Goal: Task Accomplishment & Management: Manage account settings

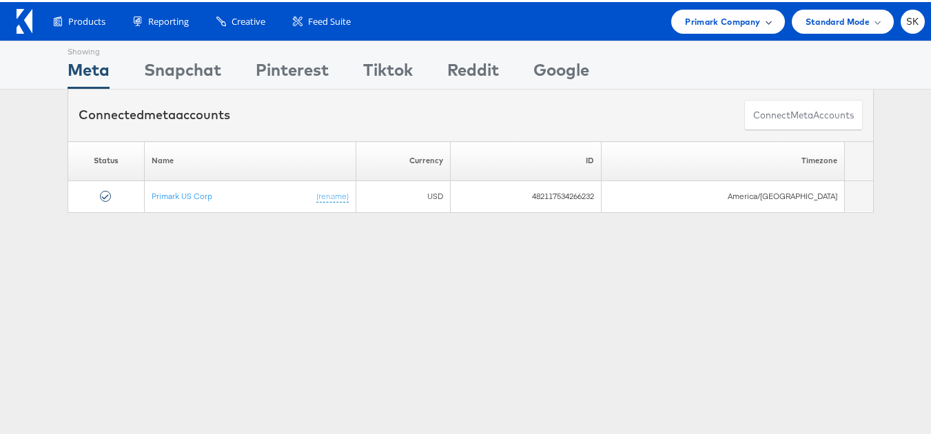
click at [697, 22] on span "Primark Company" at bounding box center [722, 19] width 75 height 14
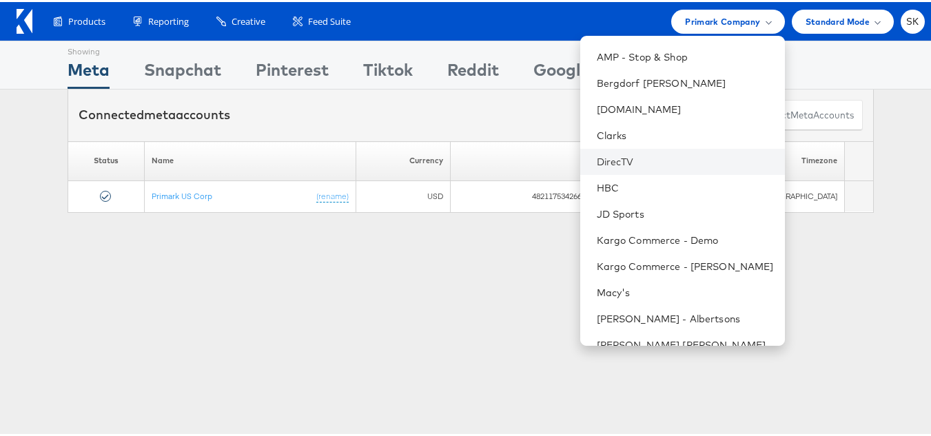
scroll to position [276, 0]
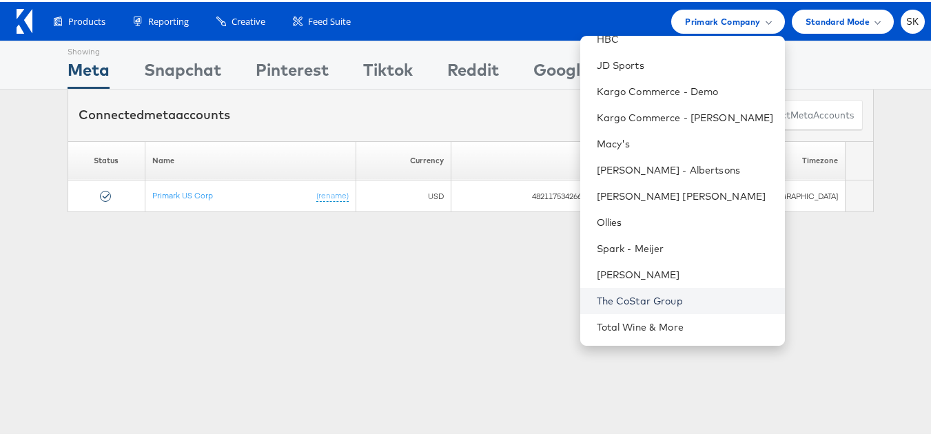
click at [642, 298] on link "The CoStar Group" at bounding box center [685, 299] width 177 height 14
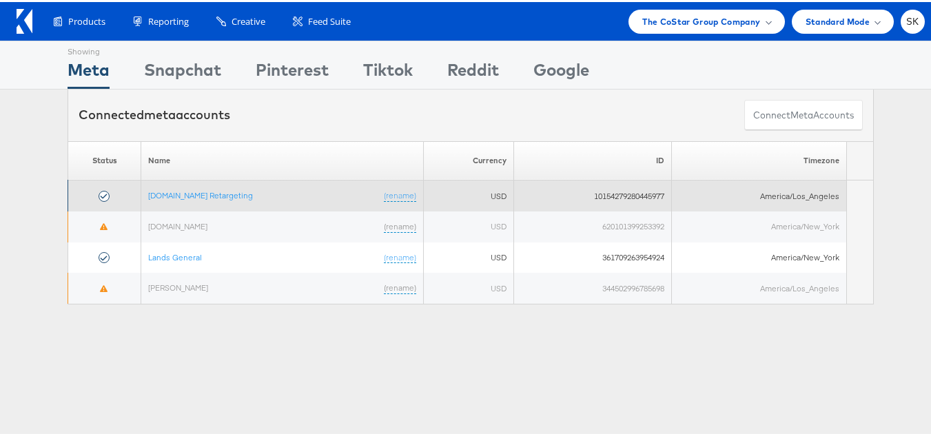
click at [250, 198] on td "[DOMAIN_NAME] Retargeting (rename)" at bounding box center [282, 194] width 283 height 31
click at [237, 187] on td "[DOMAIN_NAME] Retargeting (rename)" at bounding box center [282, 194] width 283 height 31
click at [235, 191] on link "[DOMAIN_NAME] Retargeting" at bounding box center [200, 193] width 105 height 10
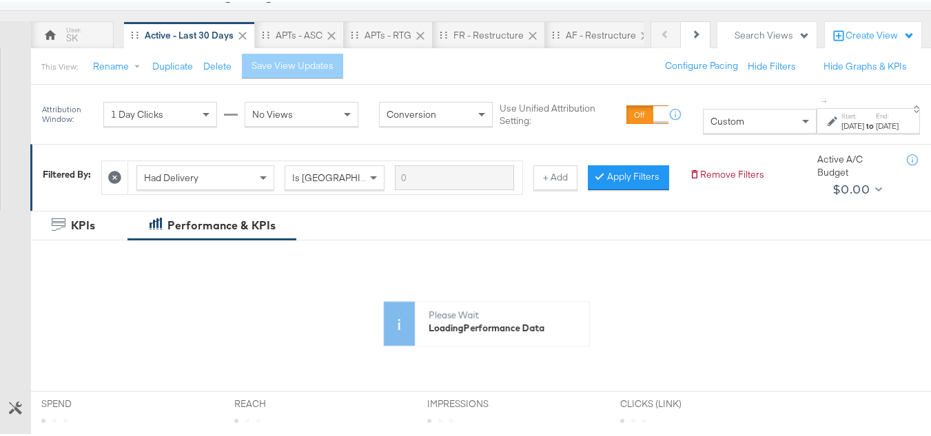
scroll to position [207, 0]
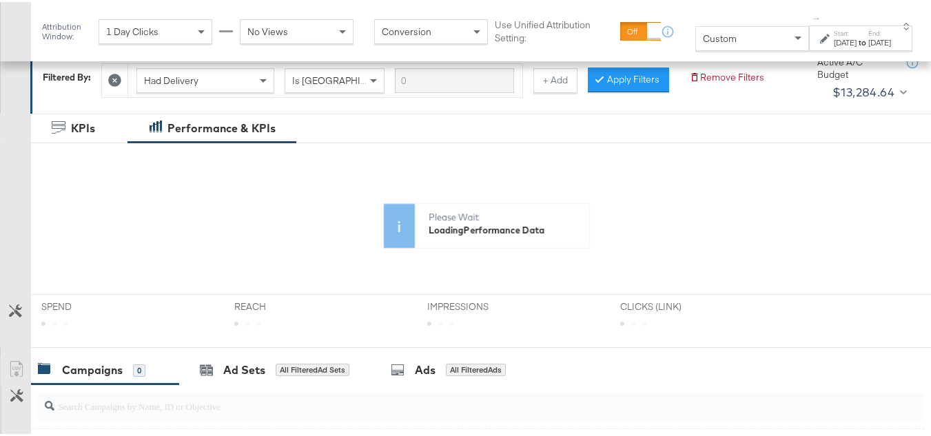
click at [742, 40] on div "Custom" at bounding box center [752, 36] width 112 height 23
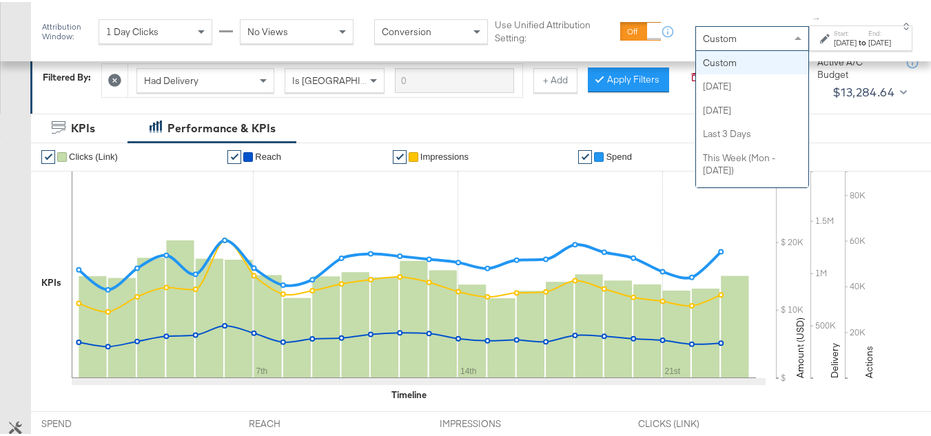
click at [834, 37] on div "Nov 1st 2024" at bounding box center [845, 40] width 23 height 11
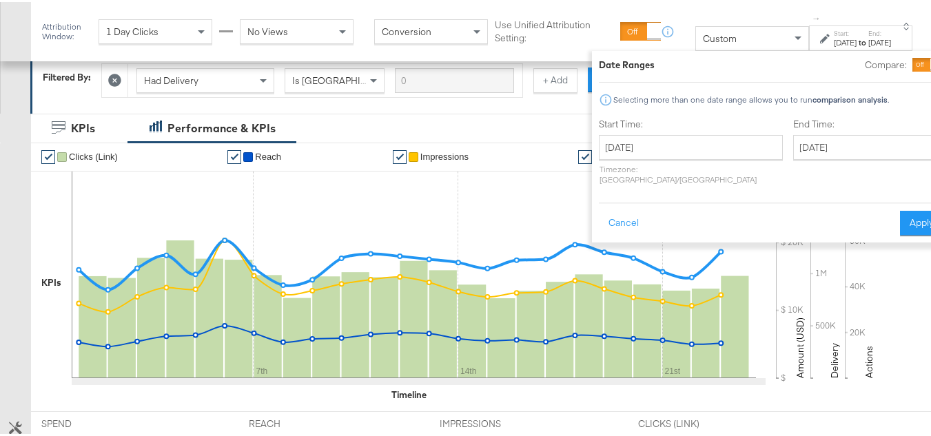
click at [714, 41] on div "Custom" at bounding box center [752, 36] width 112 height 23
click at [599, 213] on button "Cancel" at bounding box center [624, 221] width 50 height 25
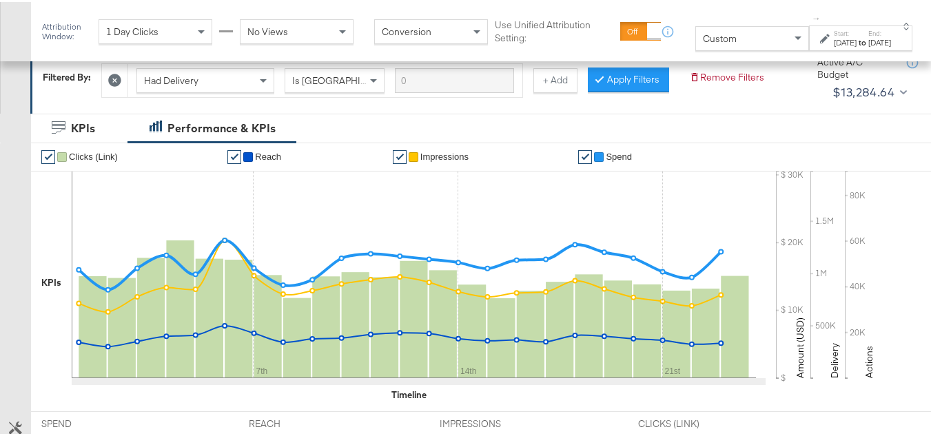
click at [724, 57] on div "Attribution Window: 1 Day Clicks No Views Conversion Use Unified Attribution Se…" at bounding box center [481, 29] width 900 height 59
click at [718, 34] on div "Custom" at bounding box center [752, 36] width 112 height 23
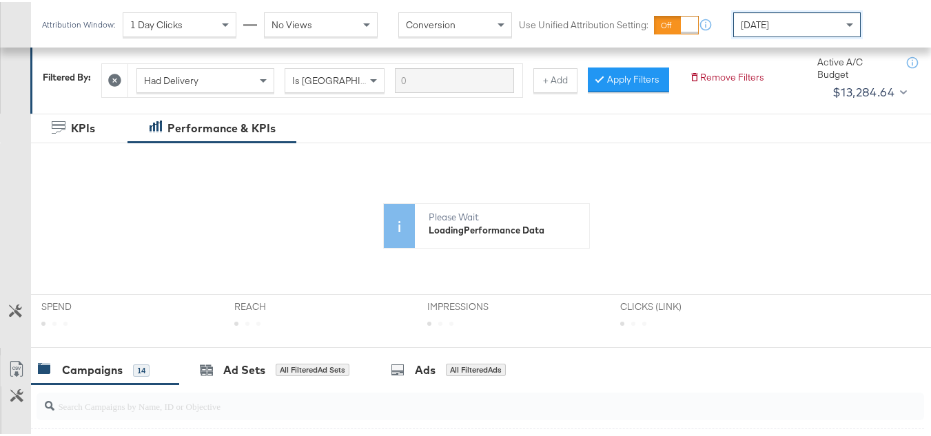
click at [815, 22] on div "Today" at bounding box center [797, 22] width 126 height 23
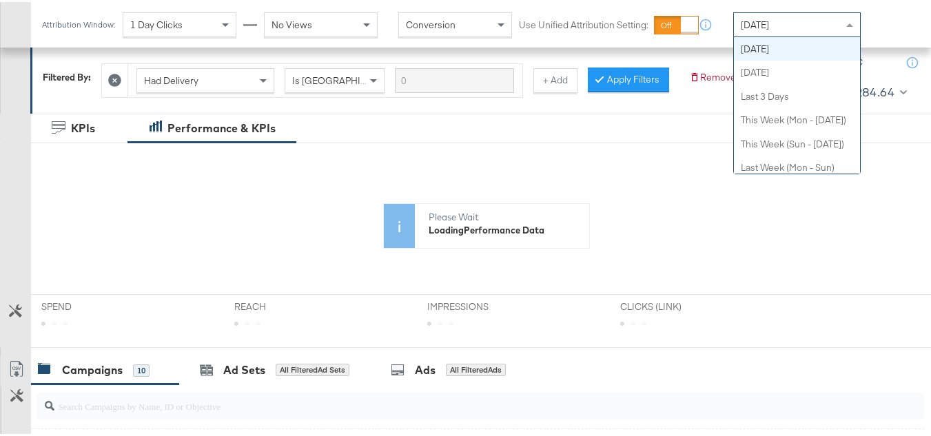
scroll to position [0, 0]
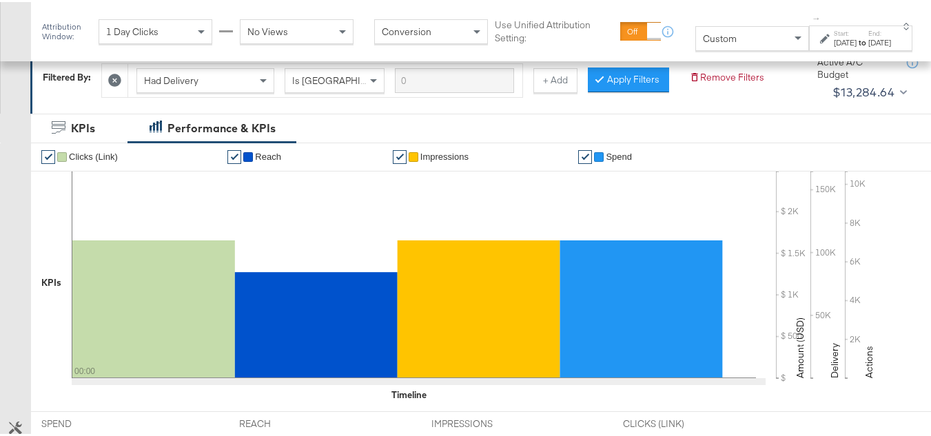
click at [820, 24] on div "Start: Oct 1st 2025 to End: Oct 1st 2025" at bounding box center [860, 36] width 103 height 26
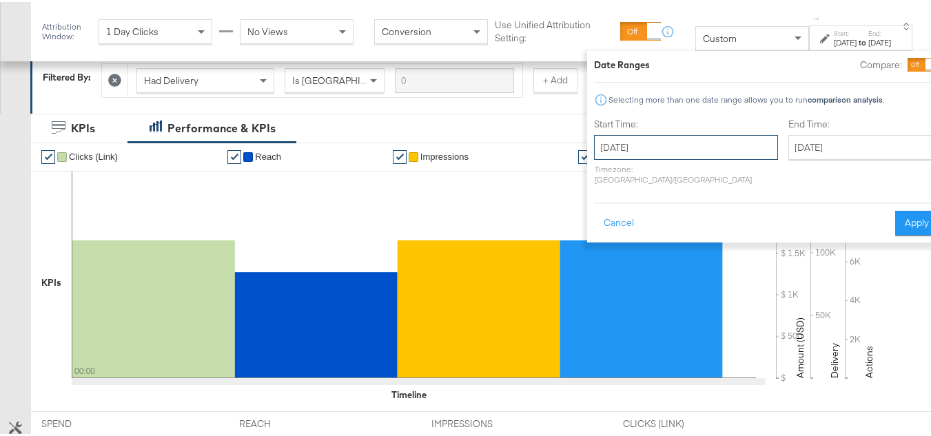
click at [671, 135] on input "October 1st 2025" at bounding box center [686, 145] width 184 height 25
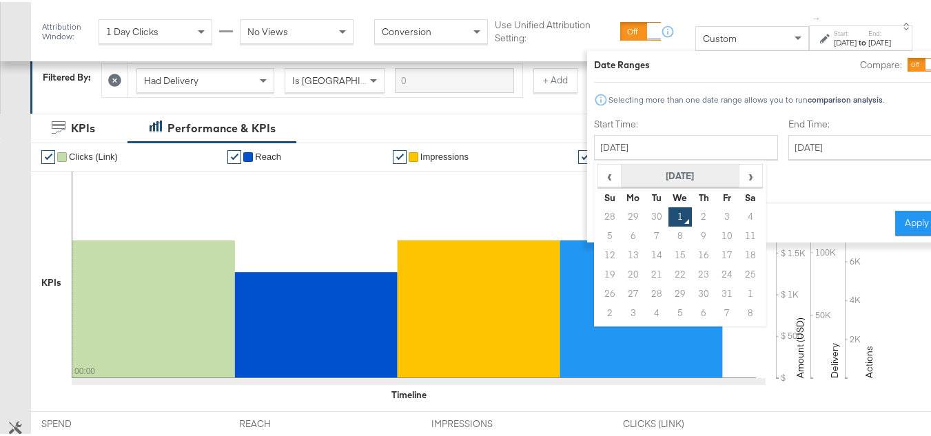
click at [651, 170] on th "October 2025" at bounding box center [681, 174] width 118 height 23
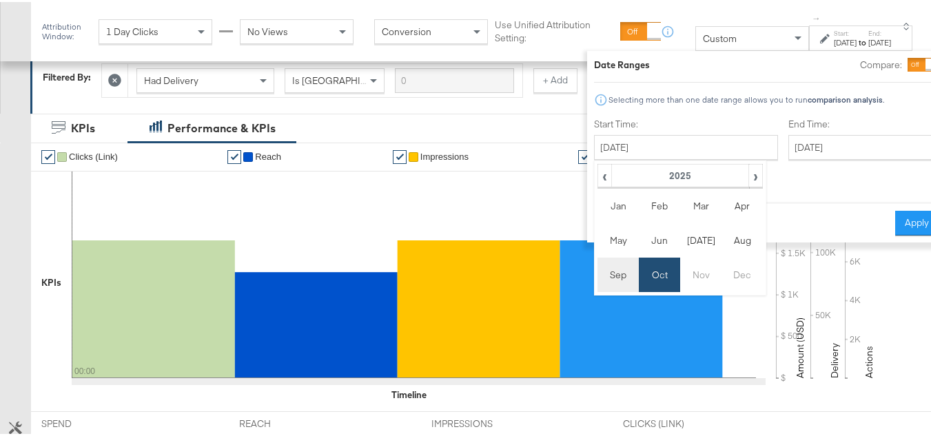
click at [598, 277] on td "Sep" at bounding box center [618, 273] width 41 height 34
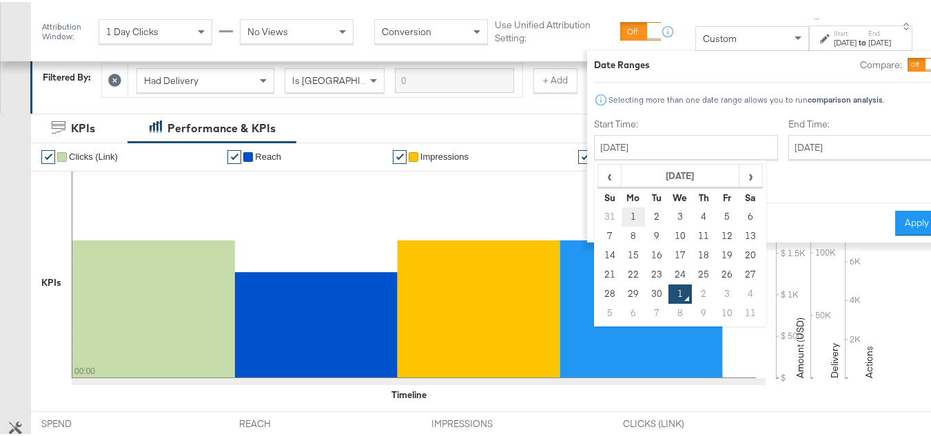
click at [622, 216] on td "1" at bounding box center [633, 214] width 23 height 19
type input "September 1st 2025"
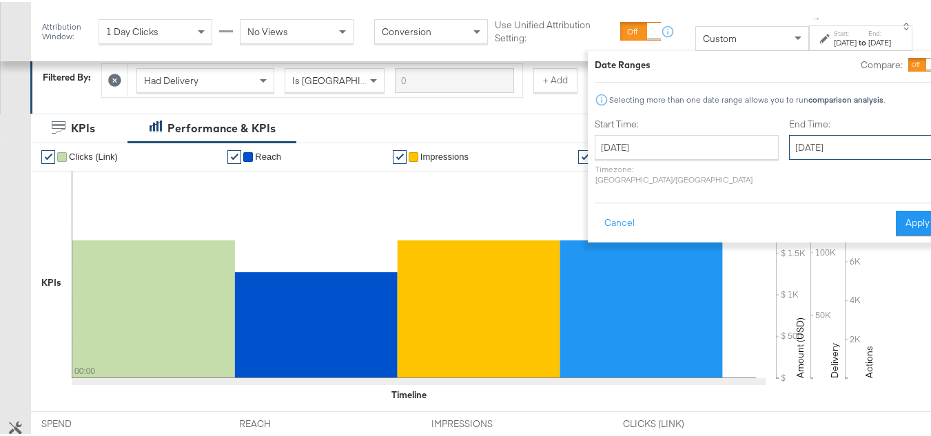
click at [791, 143] on input "October 1st 2025" at bounding box center [861, 145] width 145 height 25
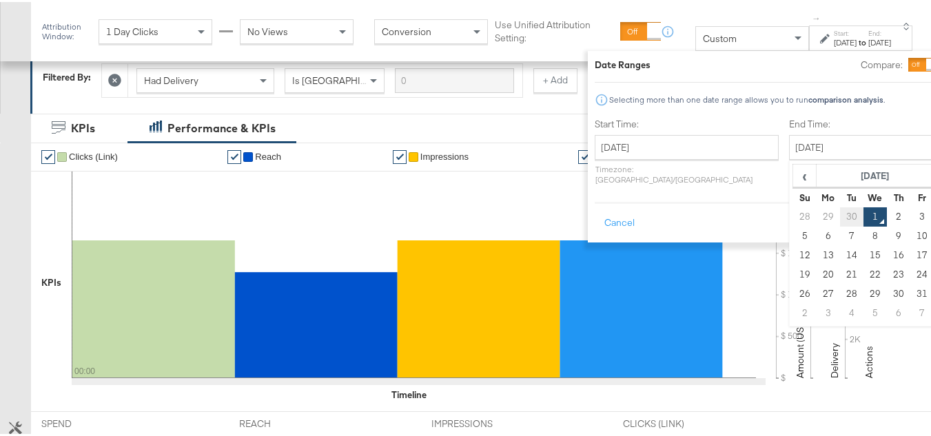
click at [840, 213] on td "30" at bounding box center [851, 214] width 23 height 19
type input "September 30th 2025"
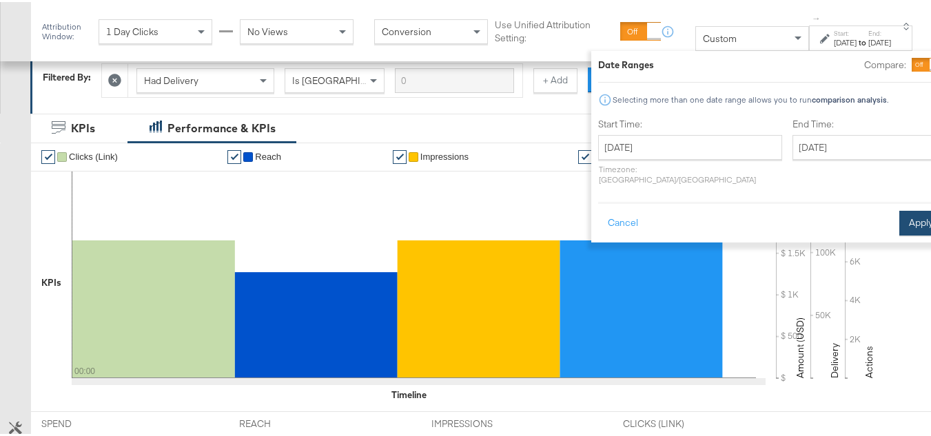
click at [900, 209] on button "Apply" at bounding box center [921, 221] width 43 height 25
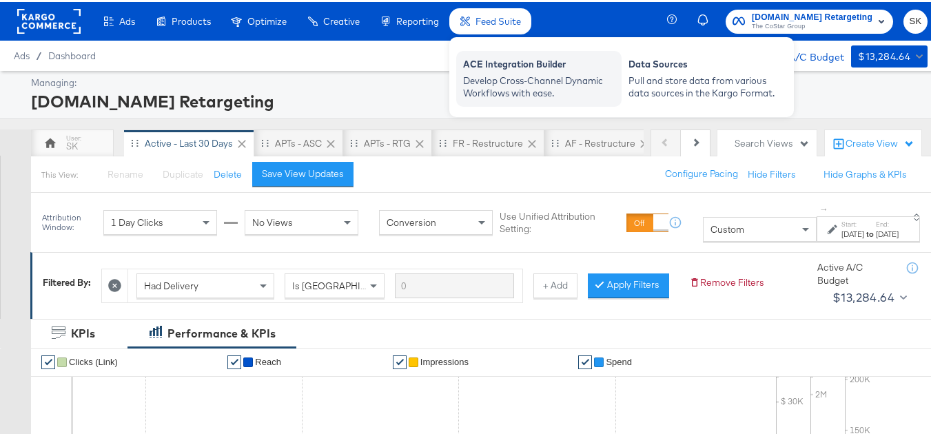
click at [489, 80] on div "Develop Cross-Channel Dynamic Workflows with ease." at bounding box center [539, 85] width 152 height 26
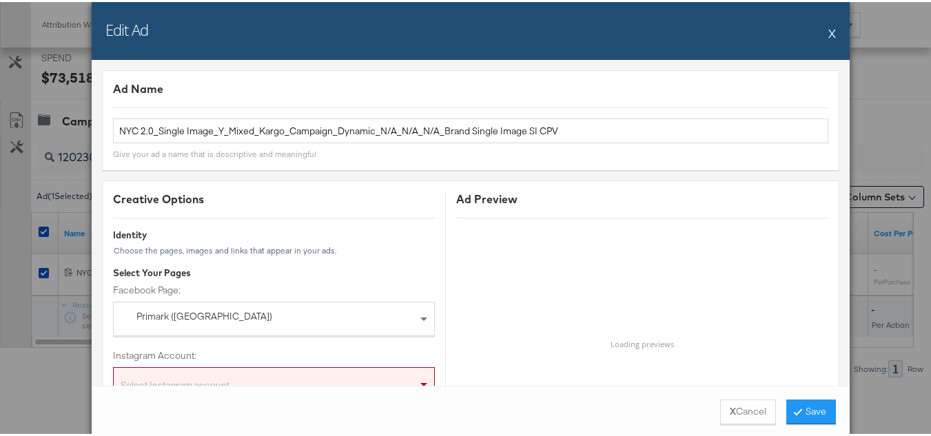
scroll to position [1103, 0]
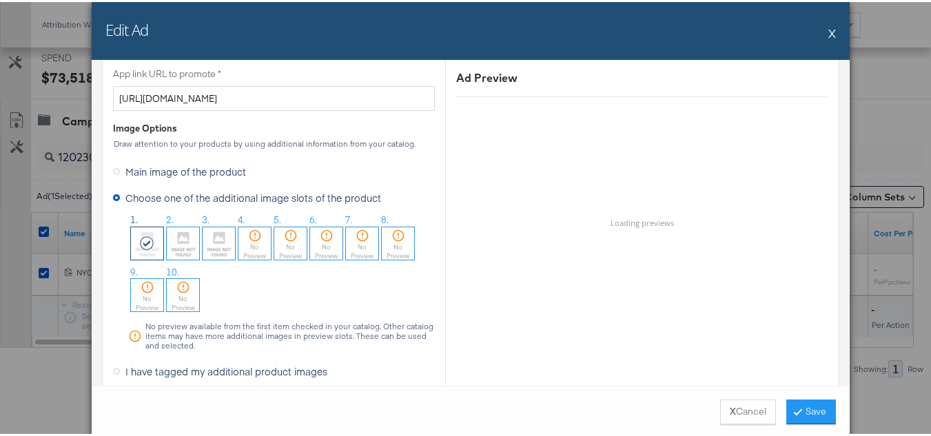
click at [829, 34] on button "X" at bounding box center [833, 31] width 8 height 28
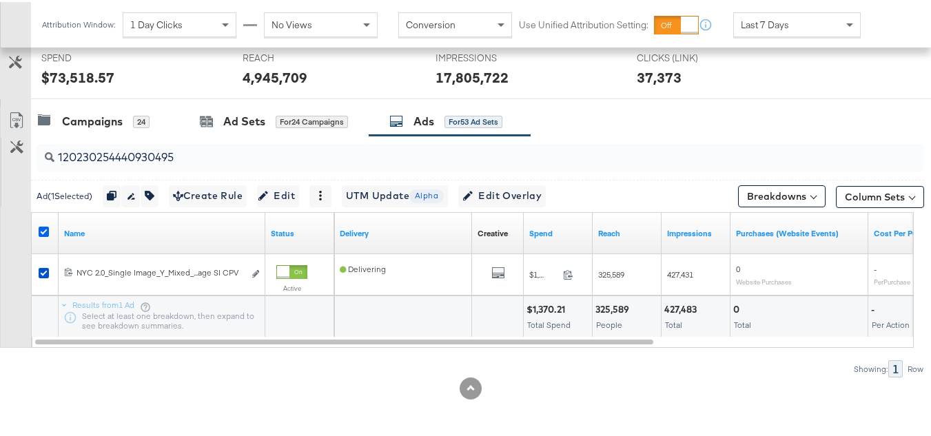
click at [42, 234] on icon at bounding box center [44, 230] width 10 height 10
click at [0, 0] on input "checkbox" at bounding box center [0, 0] width 0 height 0
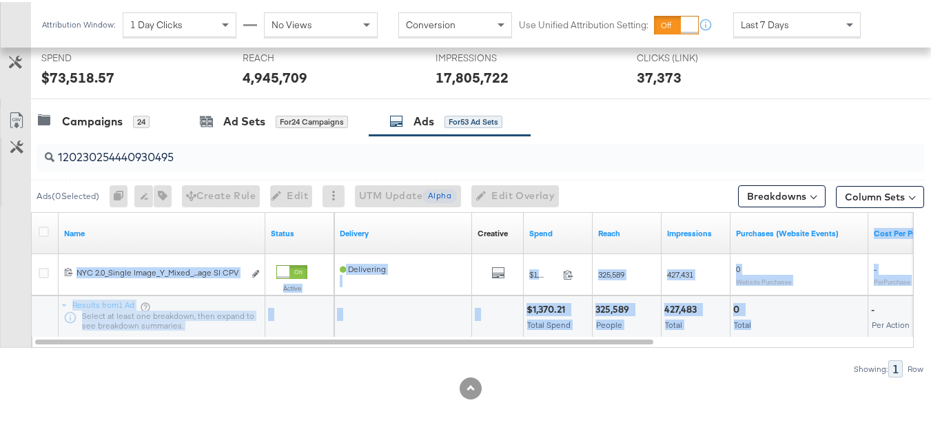
drag, startPoint x: 810, startPoint y: 278, endPoint x: 817, endPoint y: 317, distance: 39.9
click at [817, 317] on div "Name Status Delivery Creative Sorting Unavailable Spend Reach Impressions Purch…" at bounding box center [473, 273] width 883 height 124
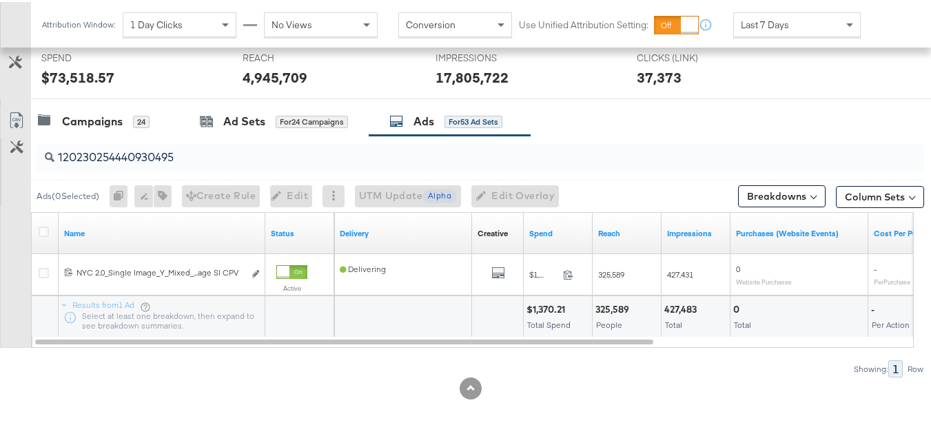
drag, startPoint x: 800, startPoint y: 367, endPoint x: 313, endPoint y: 178, distance: 522.9
click at [799, 369] on div "Showing: 1 Row" at bounding box center [462, 366] width 924 height 17
click at [300, 125] on div "for 24 Campaigns" at bounding box center [312, 120] width 72 height 12
click at [115, 124] on div "Campaigns" at bounding box center [92, 120] width 61 height 16
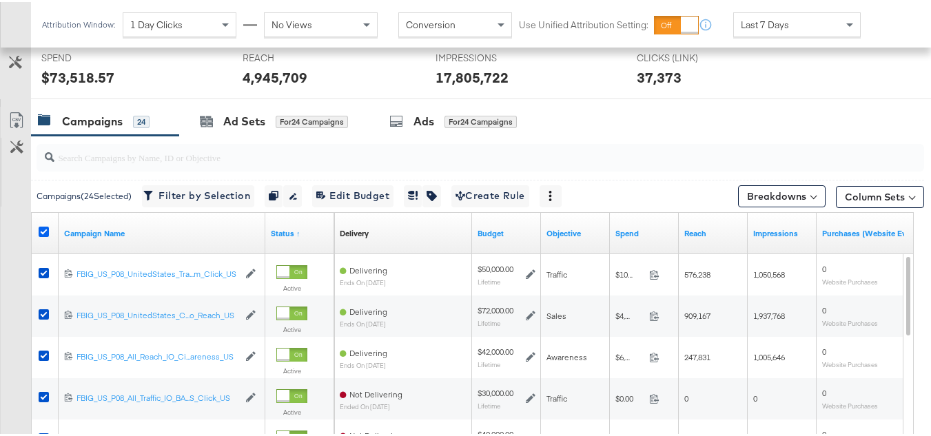
click at [45, 230] on icon at bounding box center [44, 230] width 10 height 10
click at [0, 0] on input "checkbox" at bounding box center [0, 0] width 0 height 0
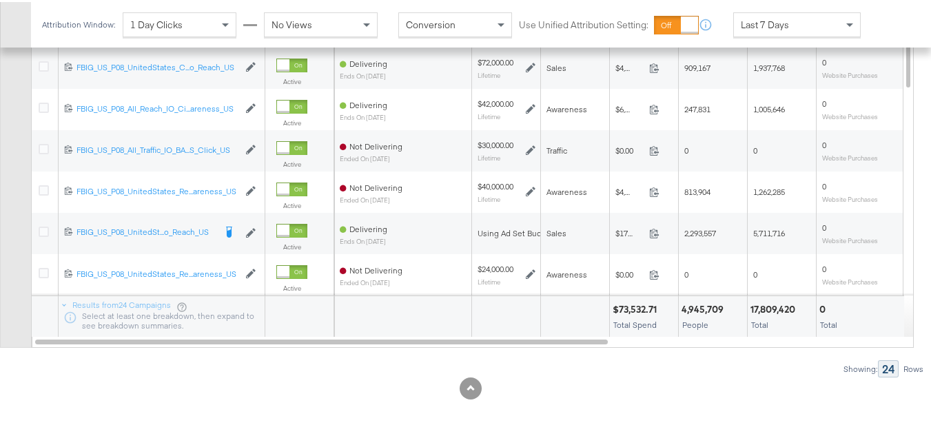
scroll to position [0, 0]
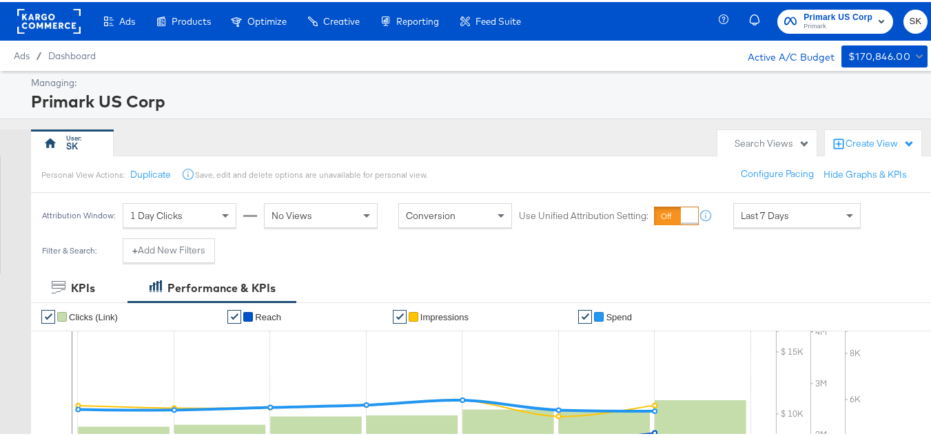
click at [73, 30] on rect at bounding box center [48, 19] width 63 height 25
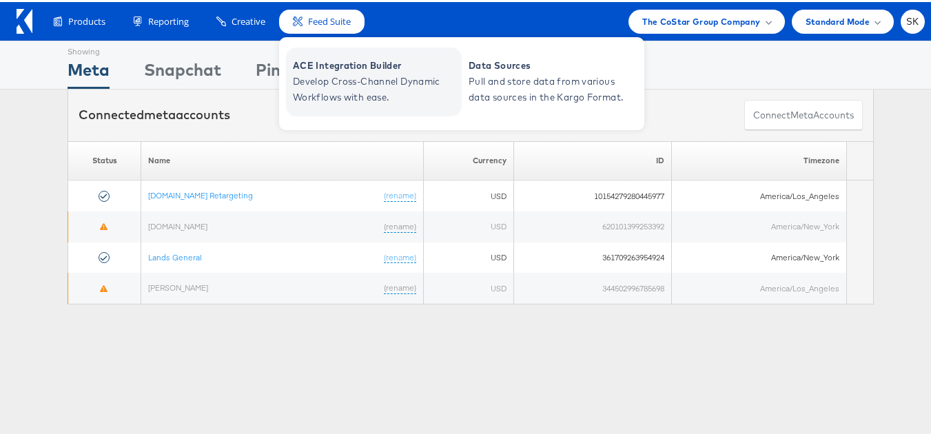
click at [343, 70] on span "ACE Integration Builder" at bounding box center [375, 64] width 165 height 16
